Goal: Information Seeking & Learning: Learn about a topic

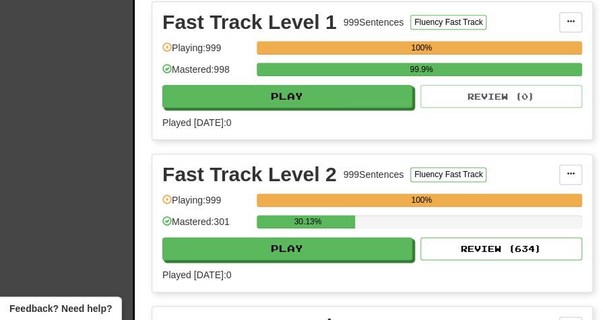
scroll to position [548, 0]
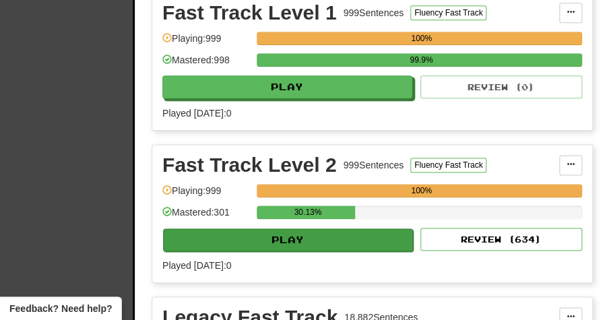
click at [295, 238] on button "Play" at bounding box center [288, 239] width 250 height 23
select select "**"
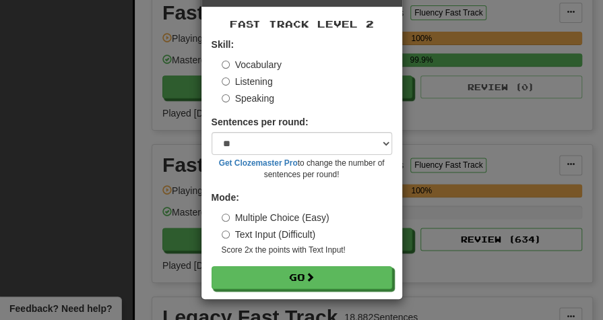
scroll to position [49, 0]
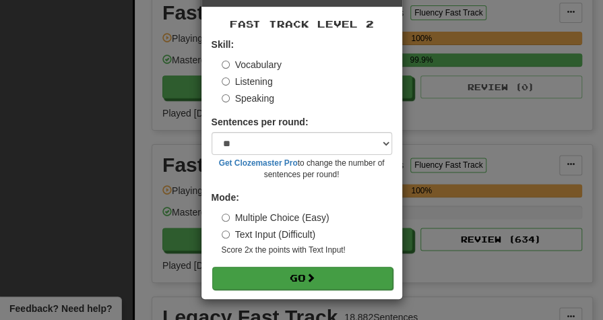
click at [287, 277] on button "Go" at bounding box center [302, 278] width 181 height 23
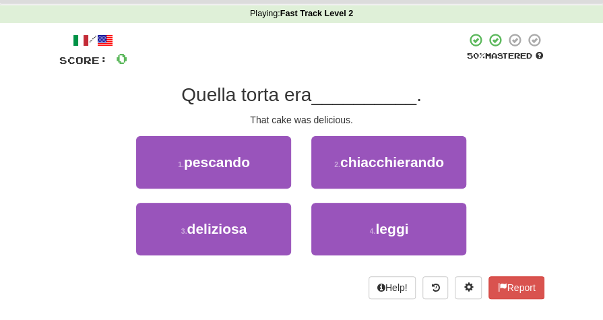
scroll to position [51, 0]
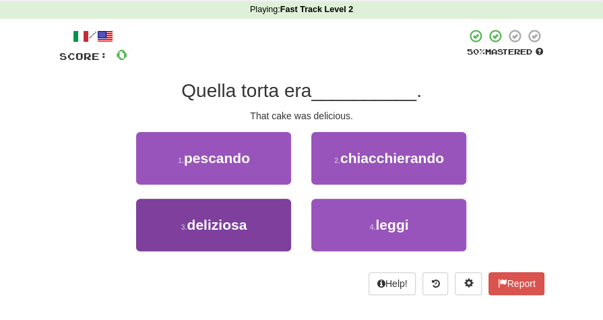
click at [230, 226] on span "deliziosa" at bounding box center [217, 224] width 60 height 15
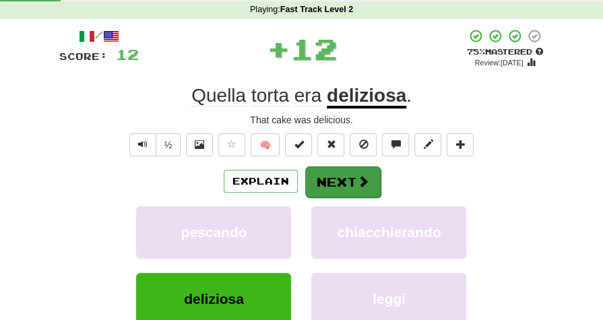
click at [342, 185] on button "Next" at bounding box center [342, 181] width 75 height 31
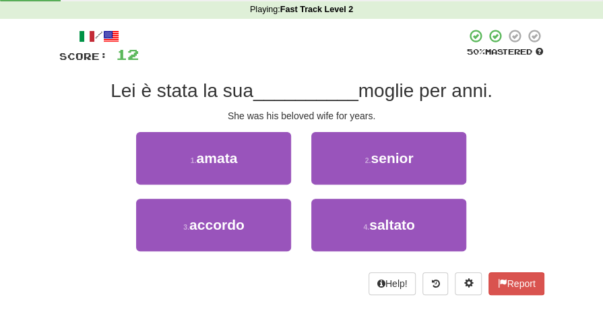
click at [342, 185] on div "2 . senior" at bounding box center [388, 165] width 175 height 67
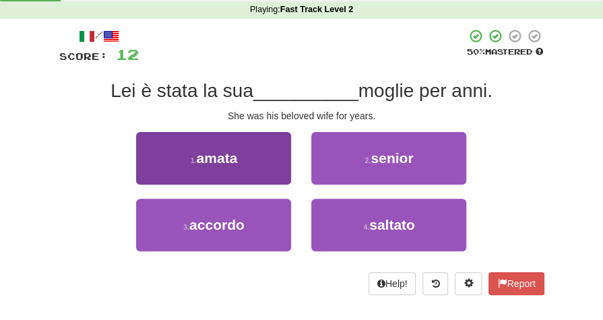
click at [235, 158] on span "amata" at bounding box center [217, 157] width 41 height 15
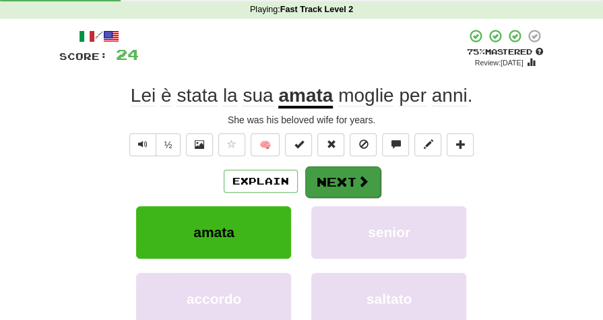
click at [332, 173] on button "Next" at bounding box center [342, 181] width 75 height 31
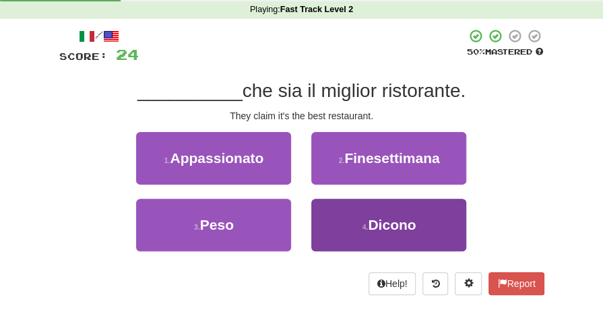
click at [404, 224] on span "Dicono" at bounding box center [392, 224] width 48 height 15
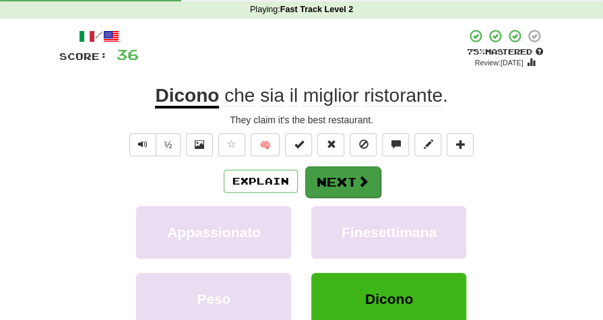
click at [332, 179] on button "Next" at bounding box center [342, 181] width 75 height 31
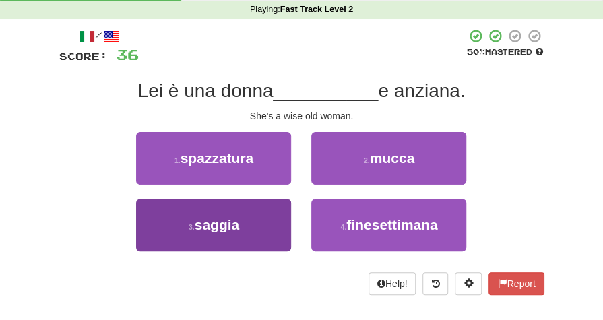
click at [248, 217] on button "3 . saggia" at bounding box center [213, 225] width 155 height 53
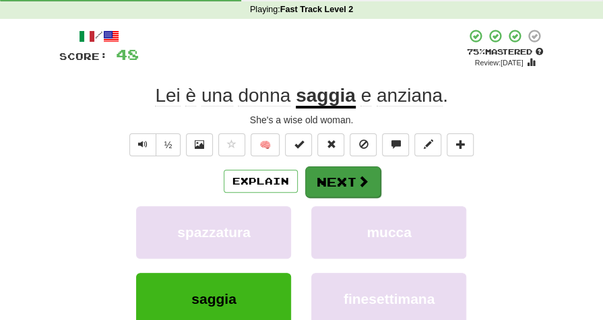
click at [350, 181] on button "Next" at bounding box center [342, 181] width 75 height 31
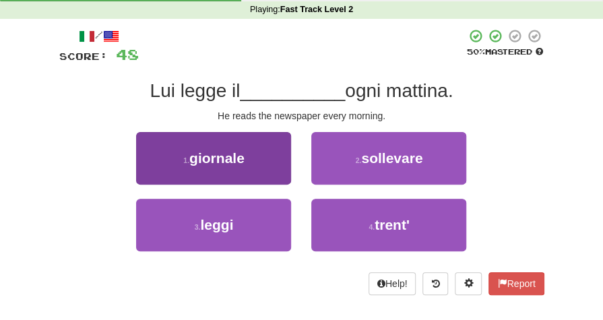
click at [220, 166] on button "1 . giornale" at bounding box center [213, 158] width 155 height 53
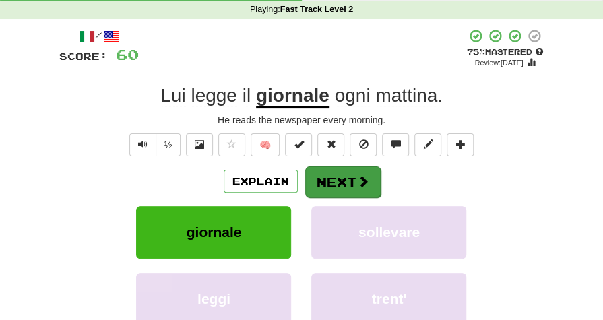
click at [330, 181] on button "Next" at bounding box center [342, 181] width 75 height 31
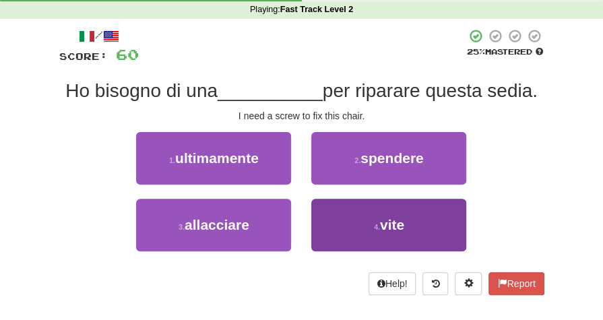
click at [376, 233] on button "4 . vite" at bounding box center [388, 225] width 155 height 53
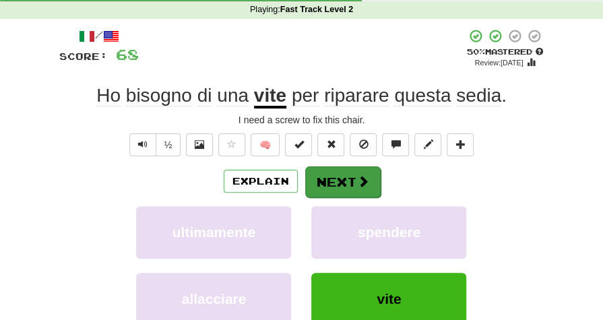
click at [336, 177] on button "Next" at bounding box center [342, 181] width 75 height 31
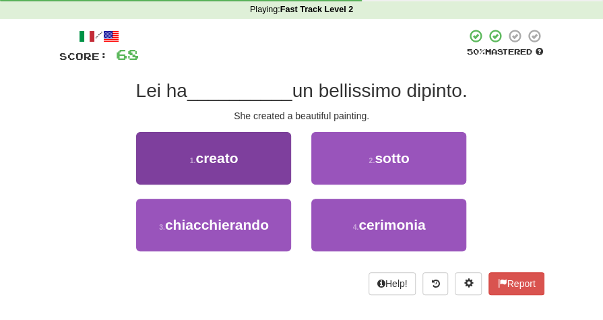
click at [256, 166] on button "1 . creato" at bounding box center [213, 158] width 155 height 53
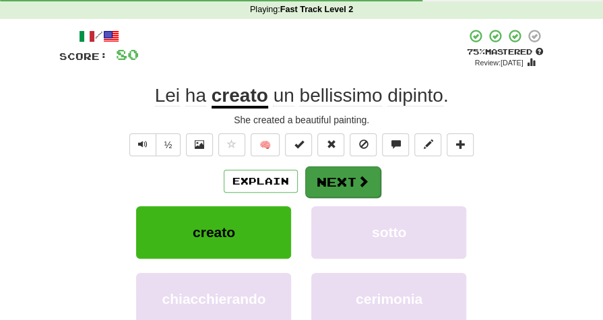
click at [345, 179] on button "Next" at bounding box center [342, 181] width 75 height 31
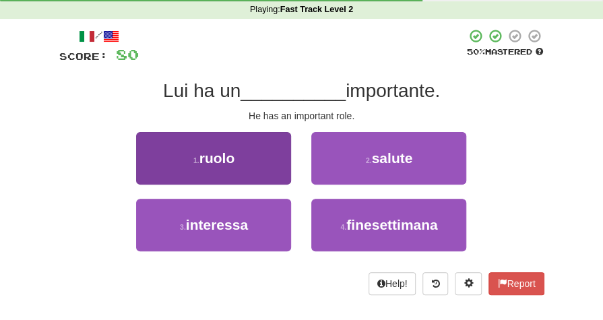
click at [211, 150] on span "ruolo" at bounding box center [217, 157] width 36 height 15
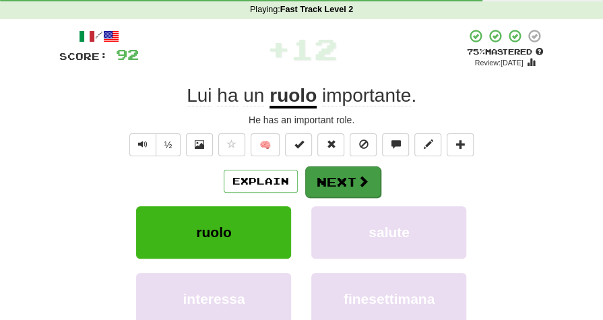
click at [336, 178] on button "Next" at bounding box center [342, 181] width 75 height 31
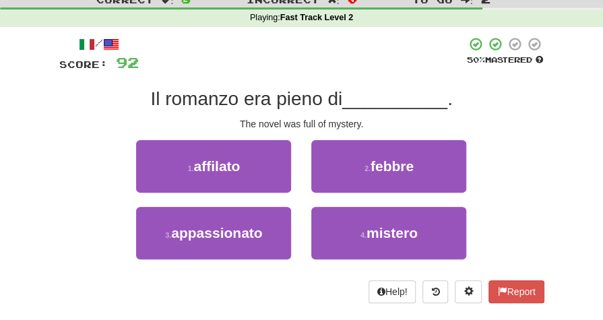
scroll to position [45, 0]
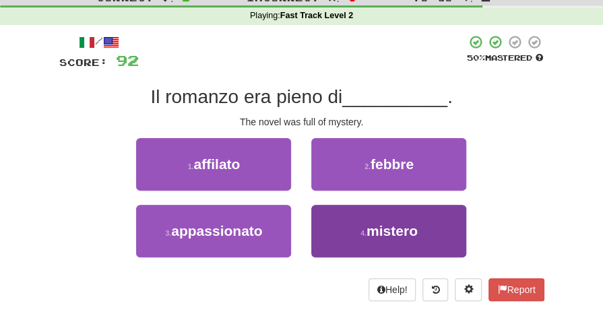
click at [385, 244] on button "4 . mistero" at bounding box center [388, 231] width 155 height 53
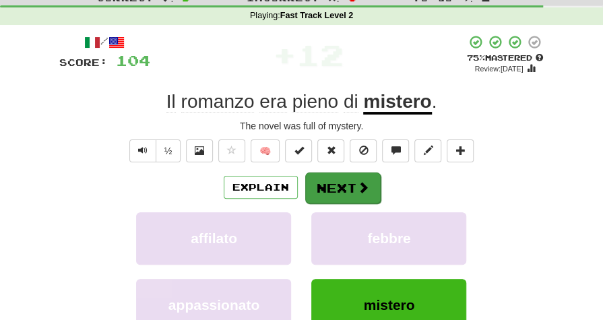
click at [337, 180] on button "Next" at bounding box center [342, 188] width 75 height 31
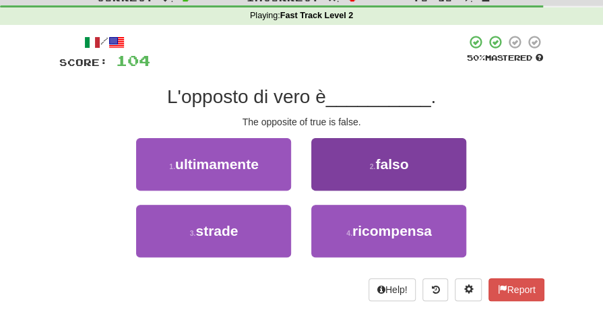
click at [399, 163] on span "falso" at bounding box center [391, 163] width 33 height 15
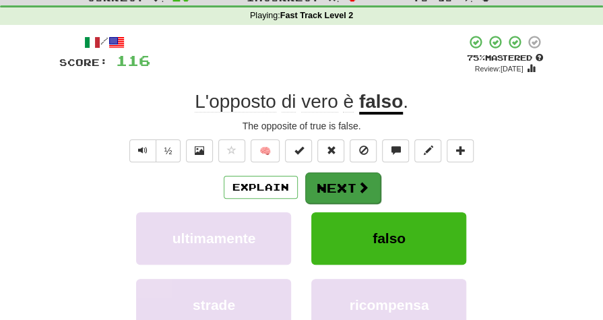
click at [334, 176] on button "Next" at bounding box center [342, 188] width 75 height 31
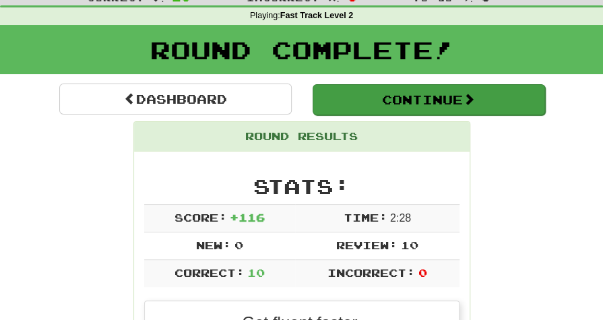
click at [435, 100] on button "Continue" at bounding box center [429, 99] width 232 height 31
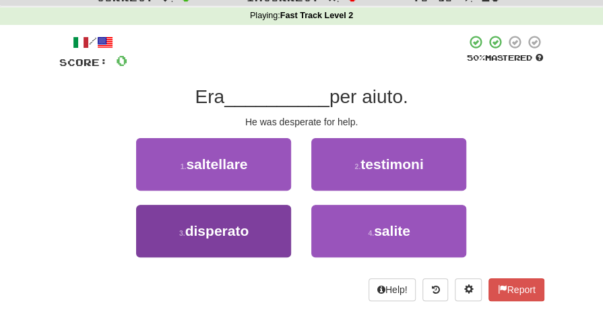
click at [222, 228] on span "disperato" at bounding box center [217, 230] width 64 height 15
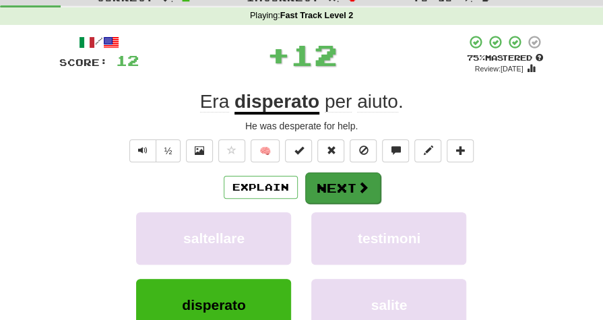
click at [336, 183] on button "Next" at bounding box center [342, 188] width 75 height 31
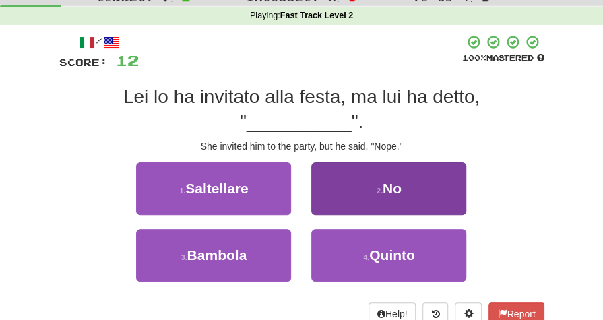
click at [399, 181] on span "No" at bounding box center [392, 188] width 19 height 15
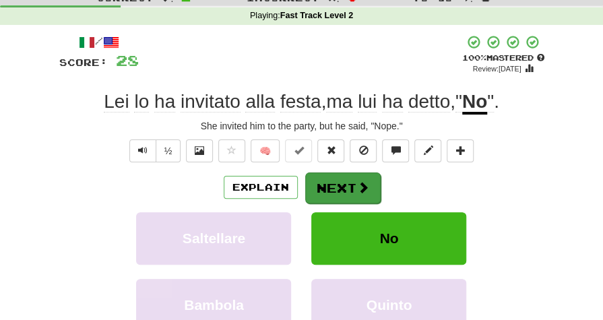
click at [337, 186] on button "Next" at bounding box center [342, 188] width 75 height 31
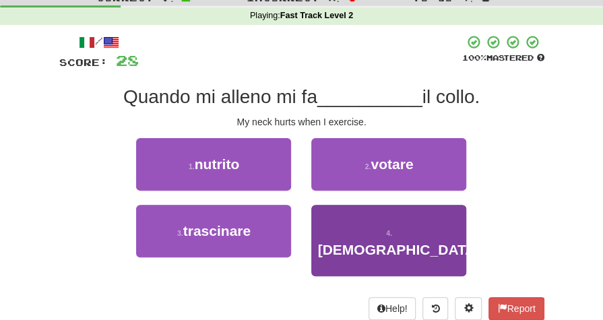
click at [416, 228] on button "4 . male" at bounding box center [388, 240] width 155 height 71
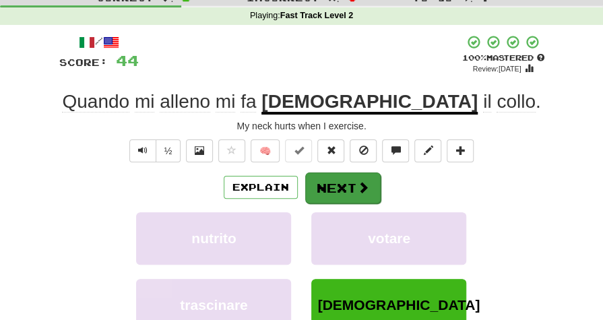
click at [342, 188] on button "Next" at bounding box center [342, 188] width 75 height 31
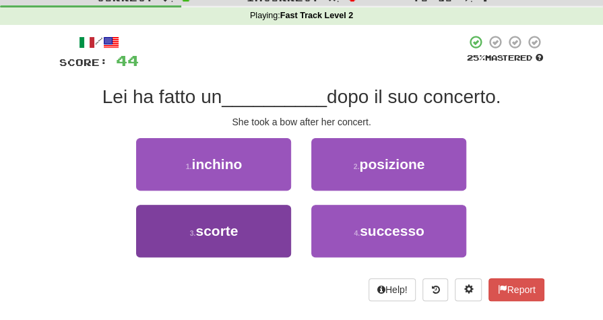
click at [224, 226] on span "scorte" at bounding box center [216, 230] width 42 height 15
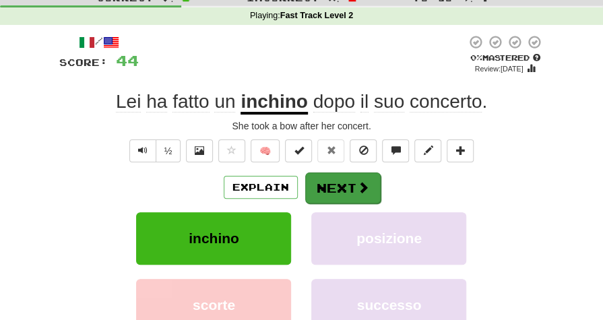
click at [332, 181] on button "Next" at bounding box center [342, 188] width 75 height 31
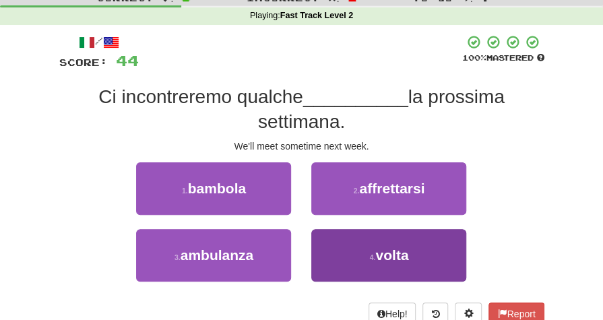
click at [383, 257] on span "volta" at bounding box center [391, 254] width 33 height 15
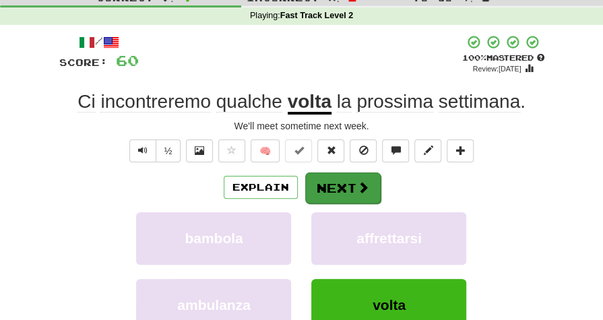
click at [336, 183] on button "Next" at bounding box center [342, 188] width 75 height 31
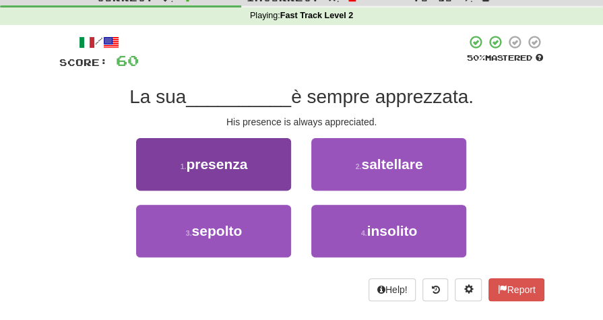
click at [252, 169] on button "1 . presenza" at bounding box center [213, 164] width 155 height 53
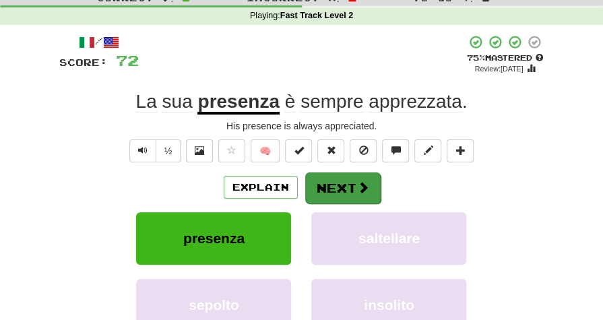
click at [333, 184] on button "Next" at bounding box center [342, 188] width 75 height 31
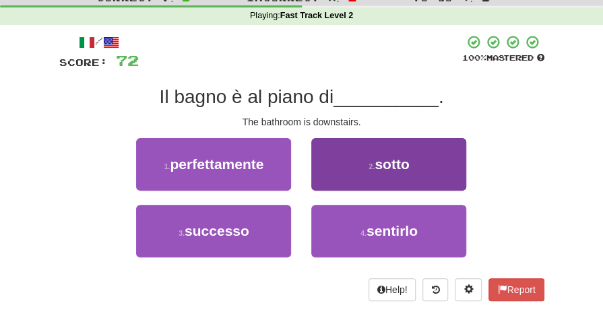
click at [402, 169] on span "sotto" at bounding box center [392, 163] width 34 height 15
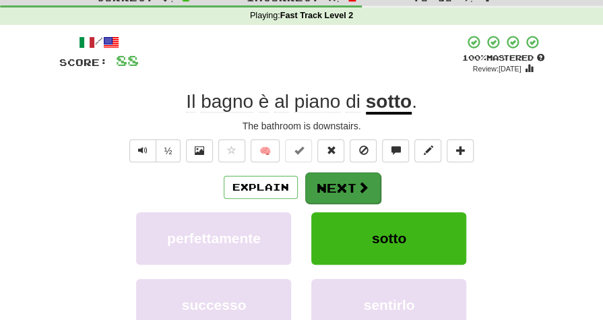
click at [336, 183] on button "Next" at bounding box center [342, 188] width 75 height 31
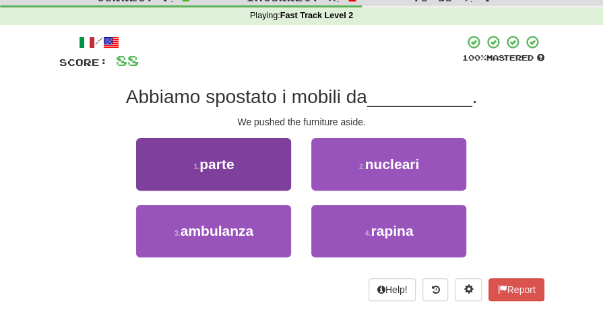
click at [208, 160] on span "parte" at bounding box center [216, 163] width 34 height 15
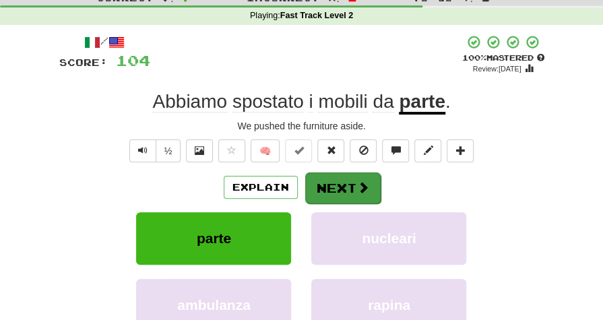
click at [331, 183] on button "Next" at bounding box center [342, 188] width 75 height 31
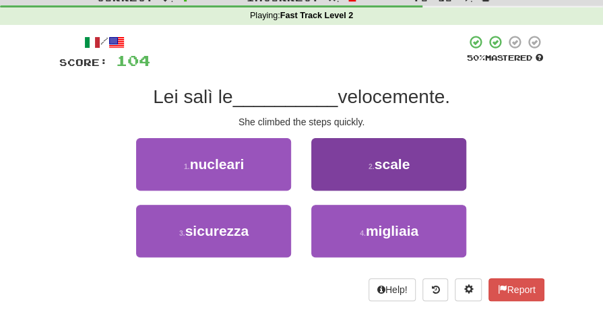
click at [412, 162] on button "2 . scale" at bounding box center [388, 164] width 155 height 53
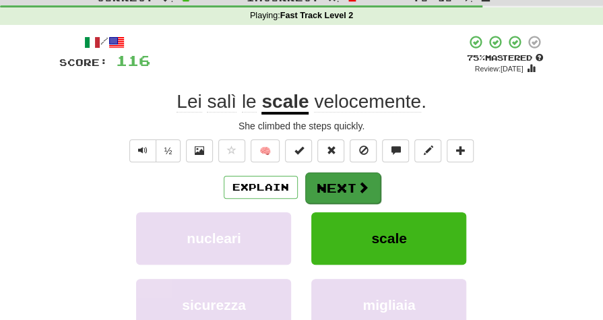
click at [330, 183] on button "Next" at bounding box center [342, 188] width 75 height 31
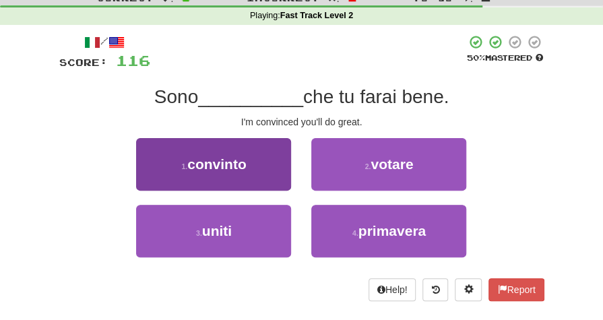
click at [261, 175] on button "1 . convinto" at bounding box center [213, 164] width 155 height 53
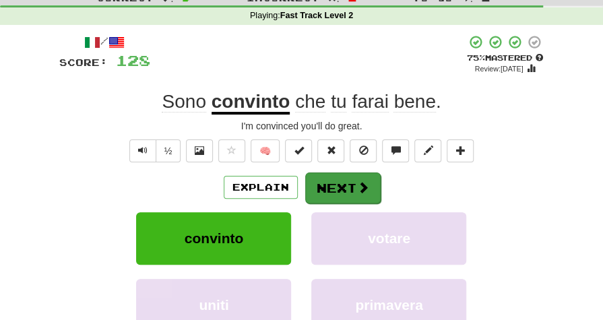
click at [330, 182] on button "Next" at bounding box center [342, 188] width 75 height 31
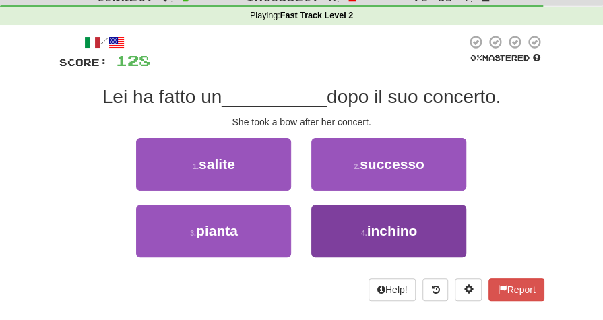
click at [415, 223] on span "inchino" at bounding box center [392, 230] width 51 height 15
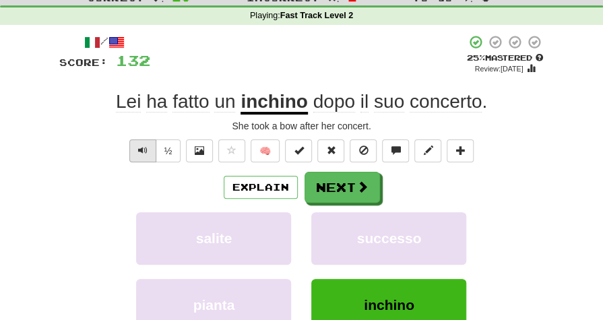
click at [137, 148] on button "Text-to-speech controls" at bounding box center [142, 150] width 27 height 23
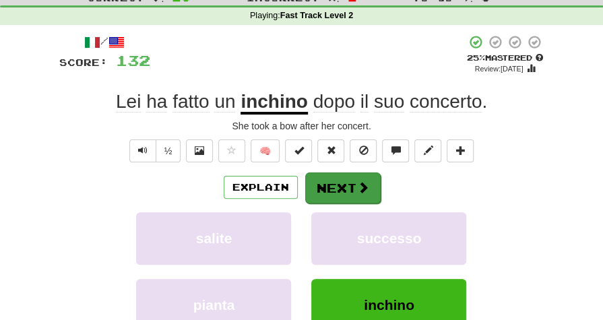
click at [336, 187] on button "Next" at bounding box center [342, 188] width 75 height 31
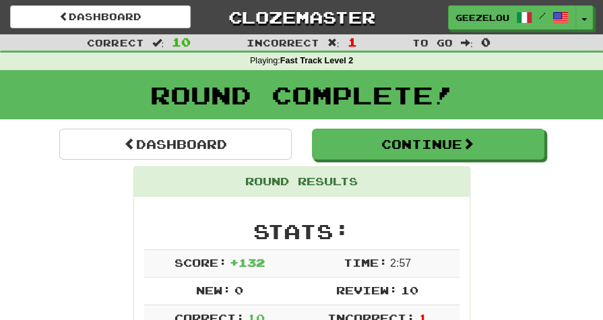
scroll to position [0, 0]
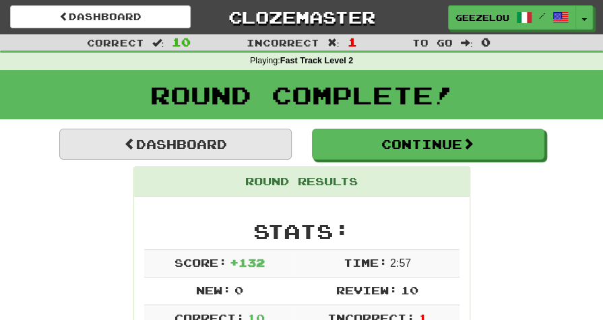
click at [198, 139] on link "Dashboard" at bounding box center [175, 144] width 232 height 31
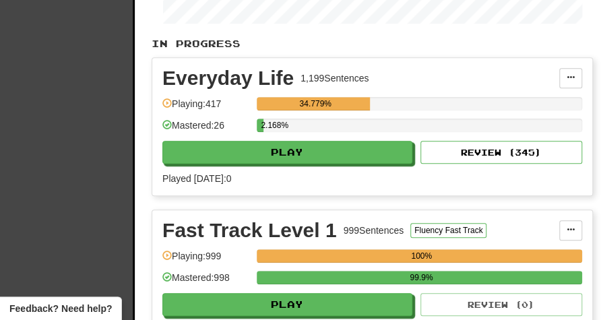
scroll to position [332, 0]
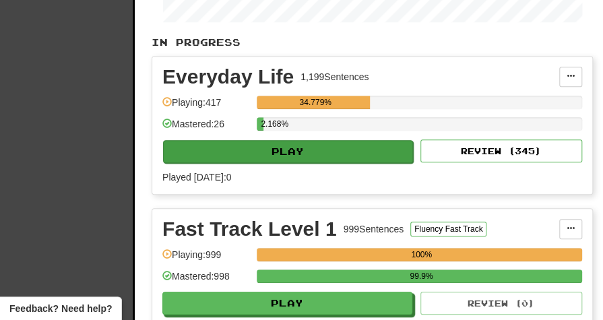
click at [288, 151] on button "Play" at bounding box center [288, 151] width 250 height 23
select select "**"
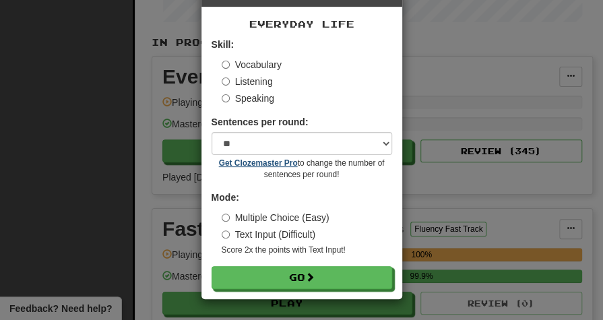
scroll to position [49, 0]
click at [97, 134] on div "× Play Everyday Life Skill: Vocabulary Listening Speaking Sentences per round: …" at bounding box center [301, 160] width 603 height 320
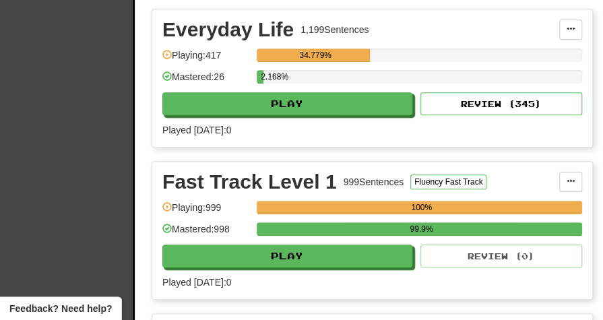
scroll to position [393, 0]
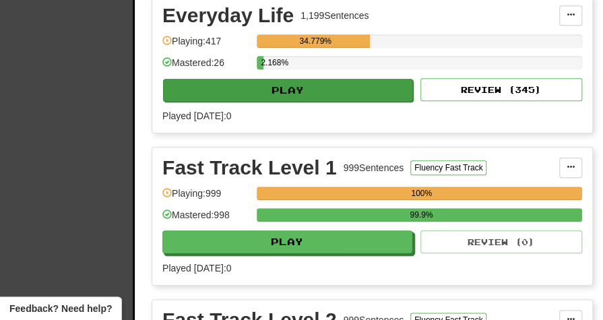
click at [288, 88] on button "Play" at bounding box center [288, 90] width 250 height 23
select select "**"
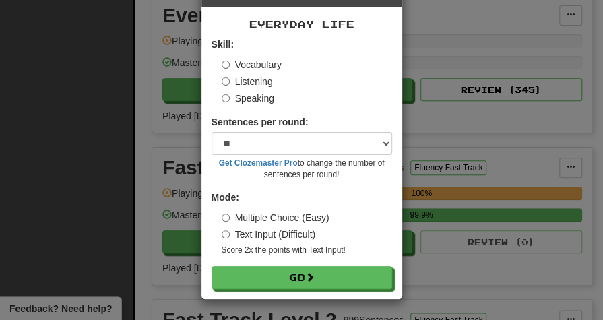
scroll to position [49, 0]
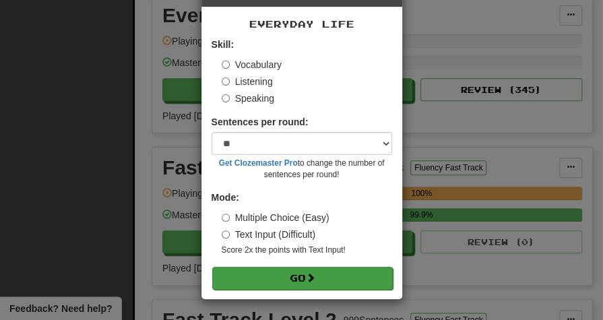
click at [291, 276] on button "Go" at bounding box center [302, 278] width 181 height 23
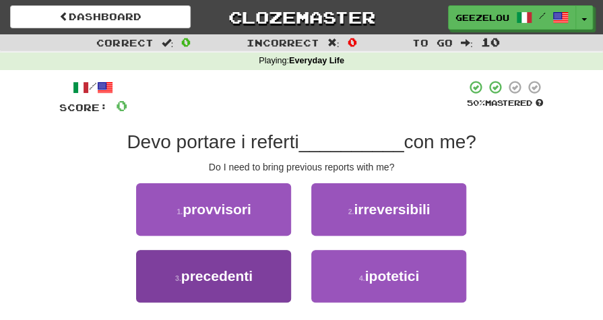
click at [252, 281] on span "precedenti" at bounding box center [216, 275] width 71 height 15
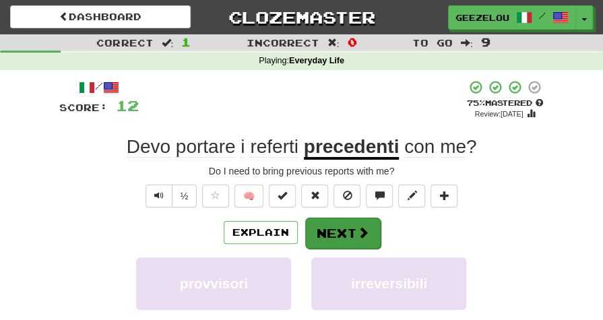
click at [340, 226] on button "Next" at bounding box center [342, 233] width 75 height 31
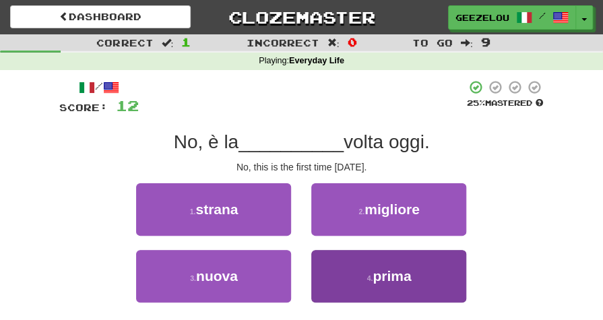
click at [390, 274] on span "prima" at bounding box center [392, 275] width 38 height 15
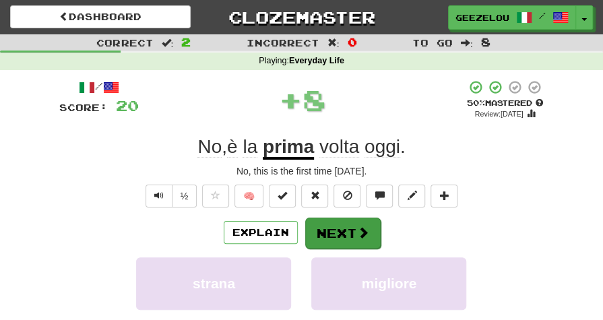
click at [334, 232] on button "Next" at bounding box center [342, 233] width 75 height 31
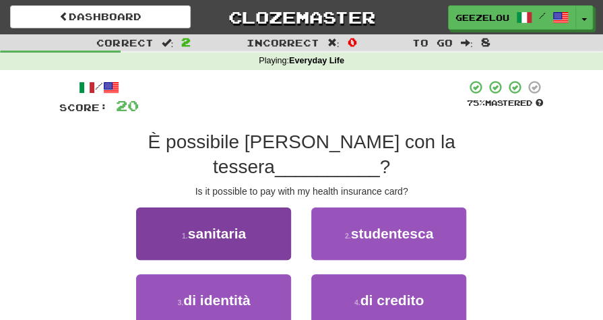
click at [242, 226] on span "sanitaria" at bounding box center [217, 233] width 58 height 15
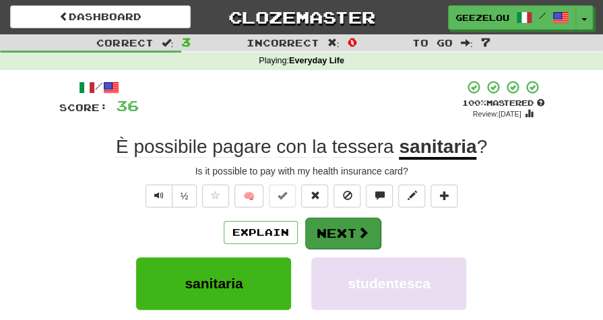
click at [336, 229] on button "Next" at bounding box center [342, 233] width 75 height 31
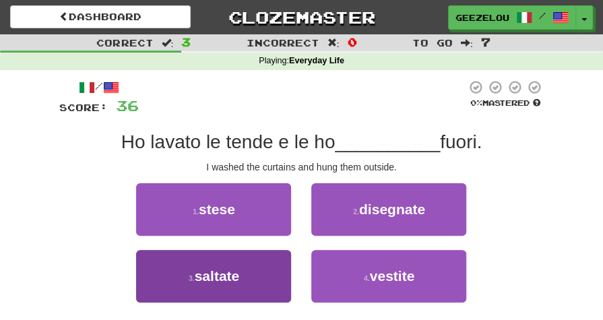
click at [242, 278] on button "3 . saltate" at bounding box center [213, 276] width 155 height 53
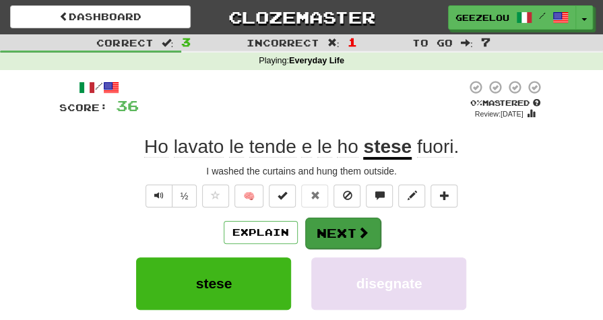
click at [334, 229] on button "Next" at bounding box center [342, 233] width 75 height 31
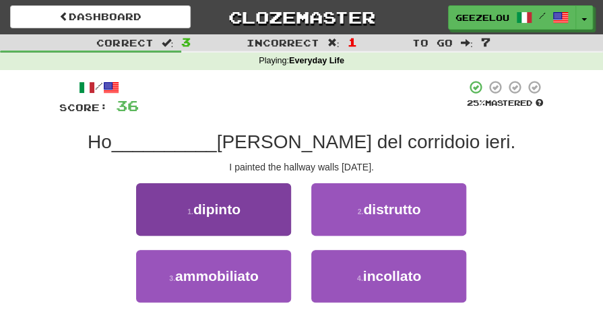
click at [252, 213] on button "1 . dipinto" at bounding box center [213, 209] width 155 height 53
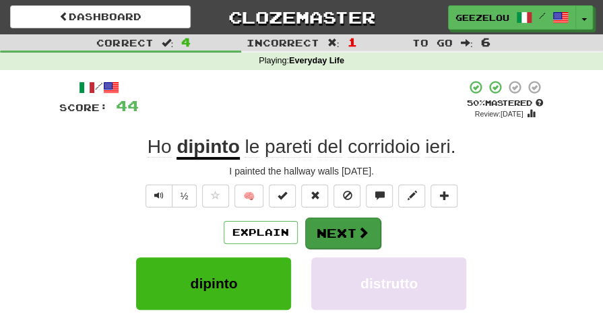
click at [334, 228] on button "Next" at bounding box center [342, 233] width 75 height 31
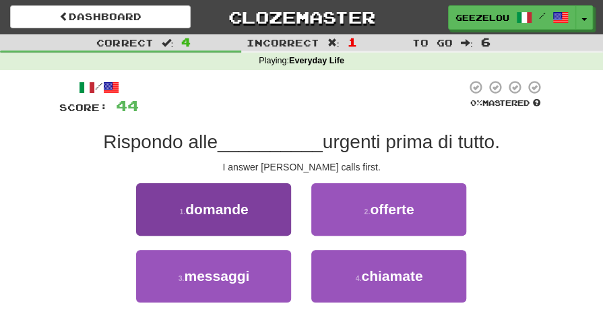
click at [212, 209] on span "domande" at bounding box center [216, 208] width 63 height 15
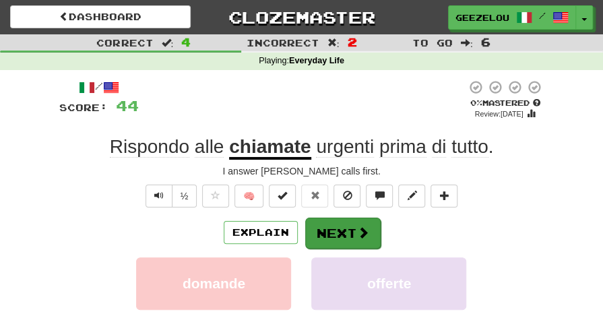
click at [334, 230] on button "Next" at bounding box center [342, 233] width 75 height 31
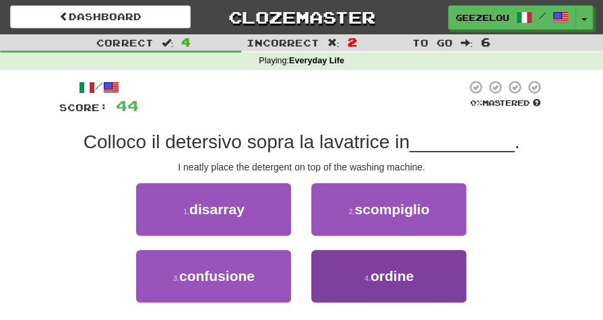
click at [384, 276] on span "ordine" at bounding box center [392, 275] width 43 height 15
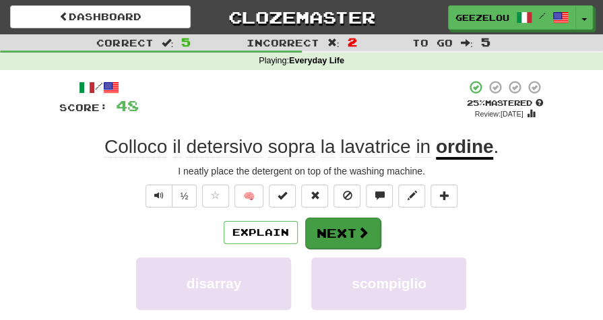
click at [336, 228] on button "Next" at bounding box center [342, 233] width 75 height 31
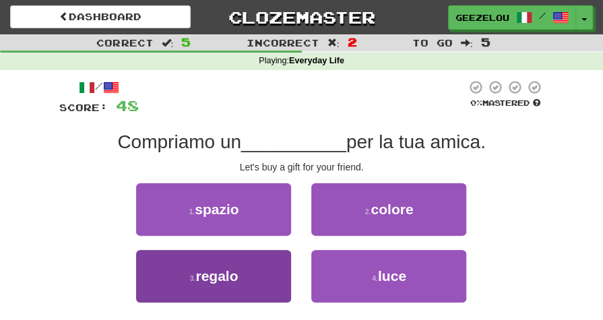
click at [245, 271] on button "3 . regalo" at bounding box center [213, 276] width 155 height 53
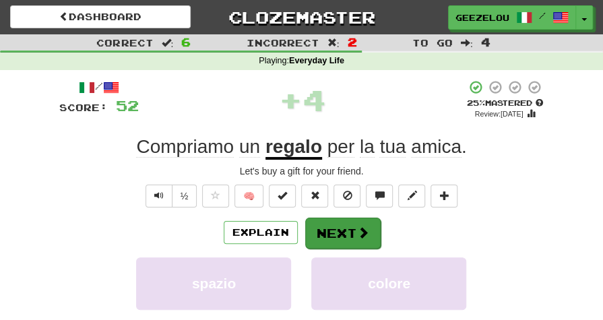
click at [333, 235] on button "Next" at bounding box center [342, 233] width 75 height 31
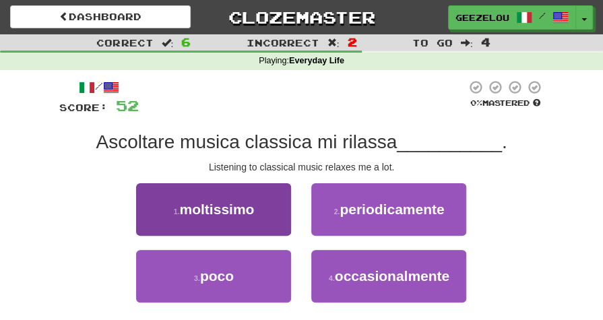
click at [202, 206] on span "moltissimo" at bounding box center [216, 208] width 75 height 15
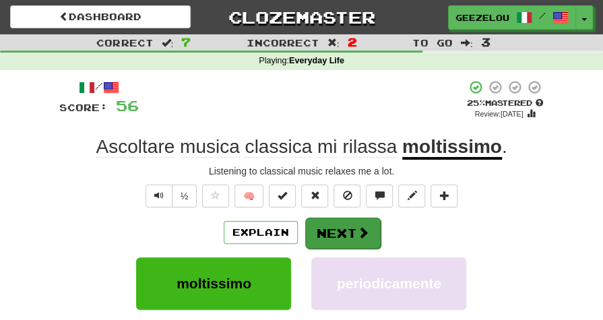
click at [340, 224] on button "Next" at bounding box center [342, 233] width 75 height 31
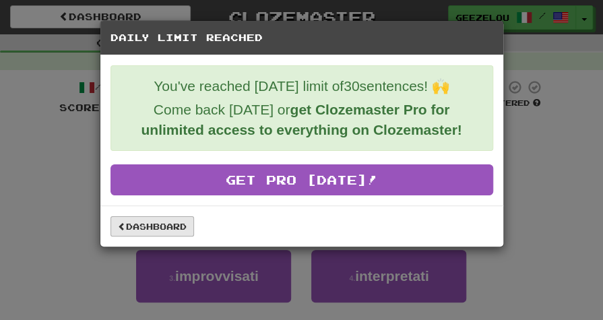
click at [151, 224] on link "Dashboard" at bounding box center [153, 226] width 84 height 20
